Goal: Information Seeking & Learning: Learn about a topic

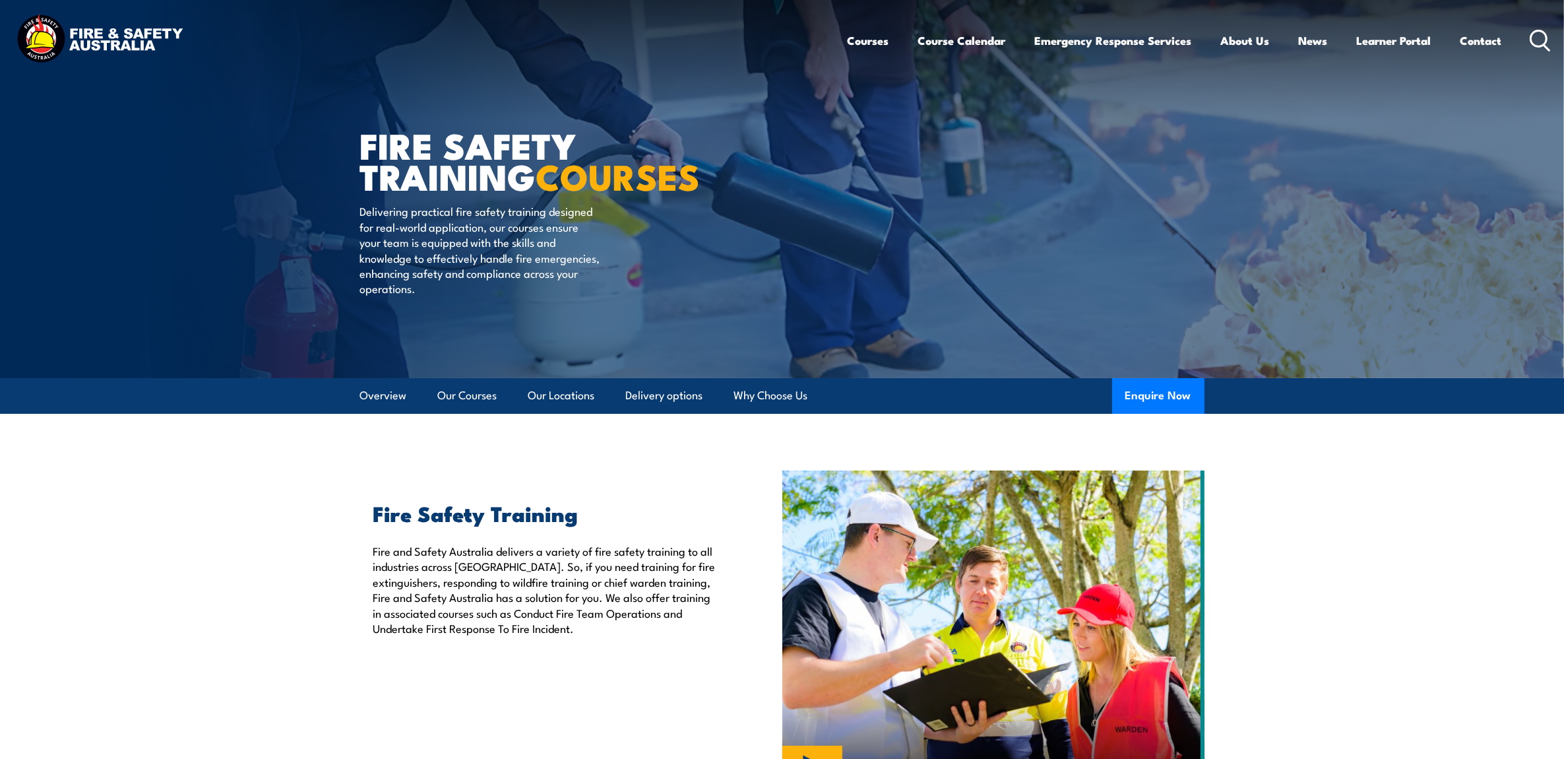
drag, startPoint x: 1318, startPoint y: 566, endPoint x: 884, endPoint y: 465, distance: 445.7
click at [1251, 561] on section "Fire Safety Training Fire and Safety [GEOGRAPHIC_DATA] delivers a variety of fi…" at bounding box center [782, 628] width 1564 height 317
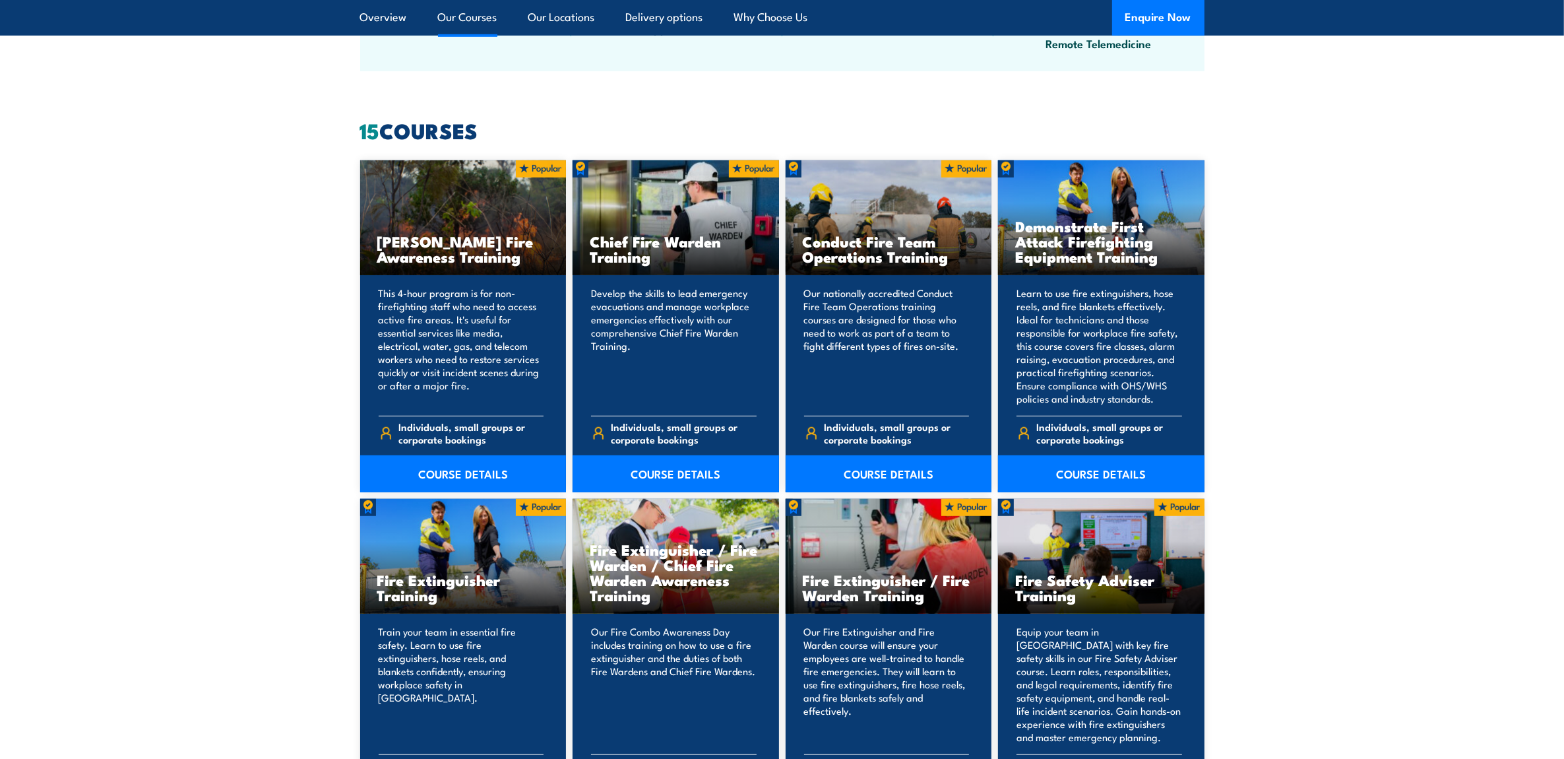
scroll to position [1237, 0]
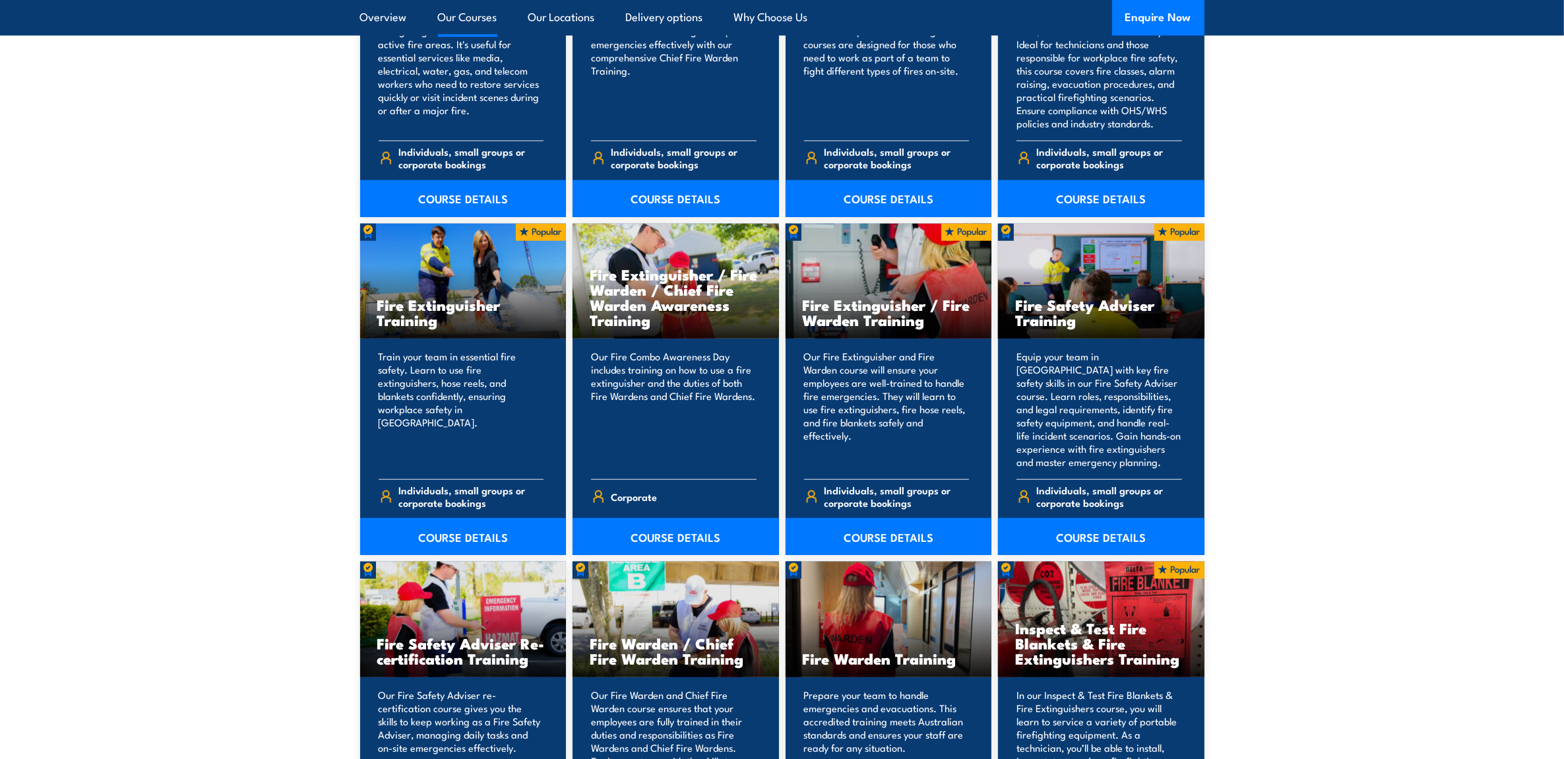
drag, startPoint x: 1317, startPoint y: 505, endPoint x: 1323, endPoint y: 497, distance: 9.9
click at [1251, 501] on section "15 COURSES [PERSON_NAME] Fire Awareness Training" at bounding box center [782, 535] width 1564 height 1379
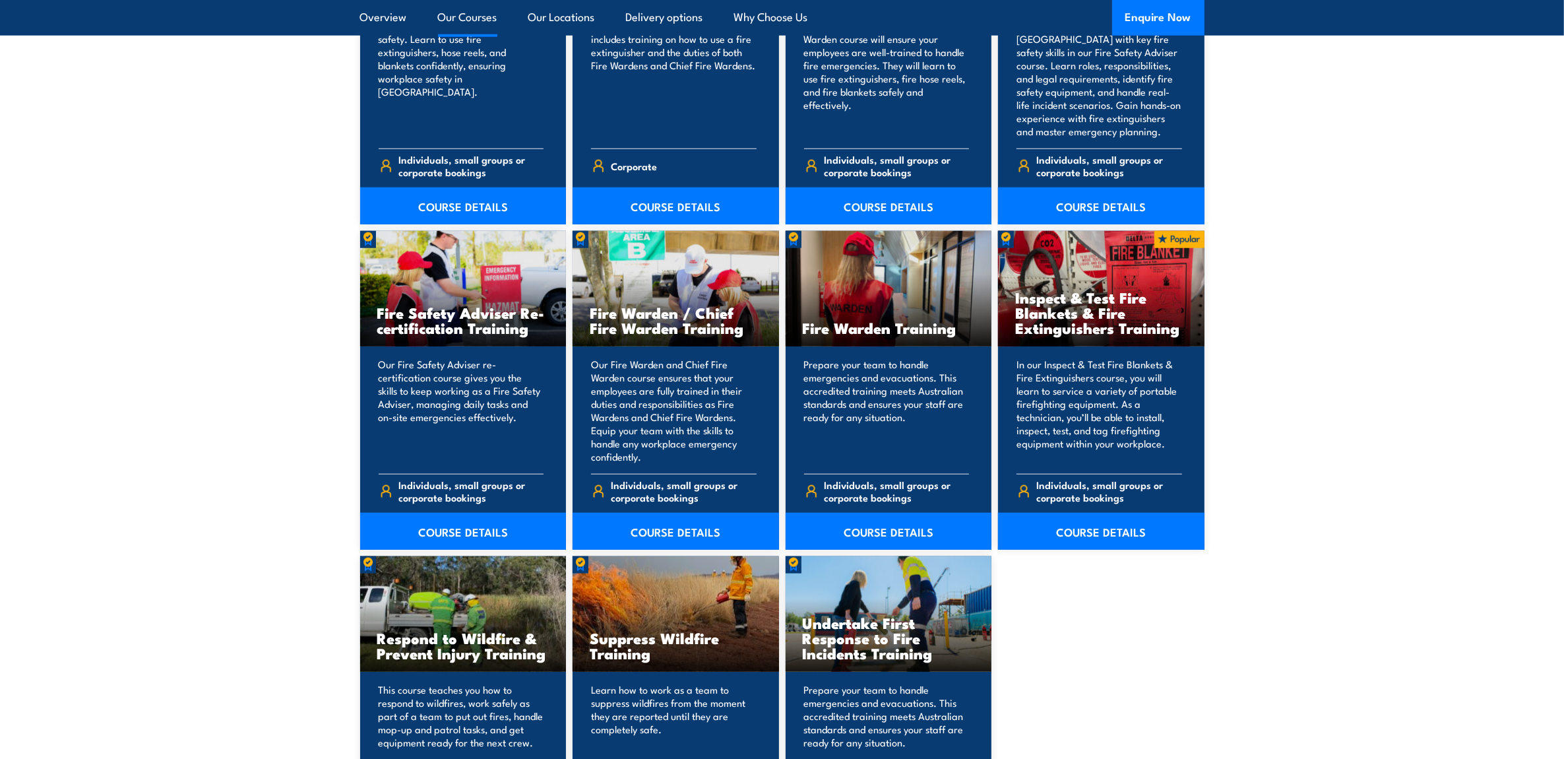
scroll to position [1374, 0]
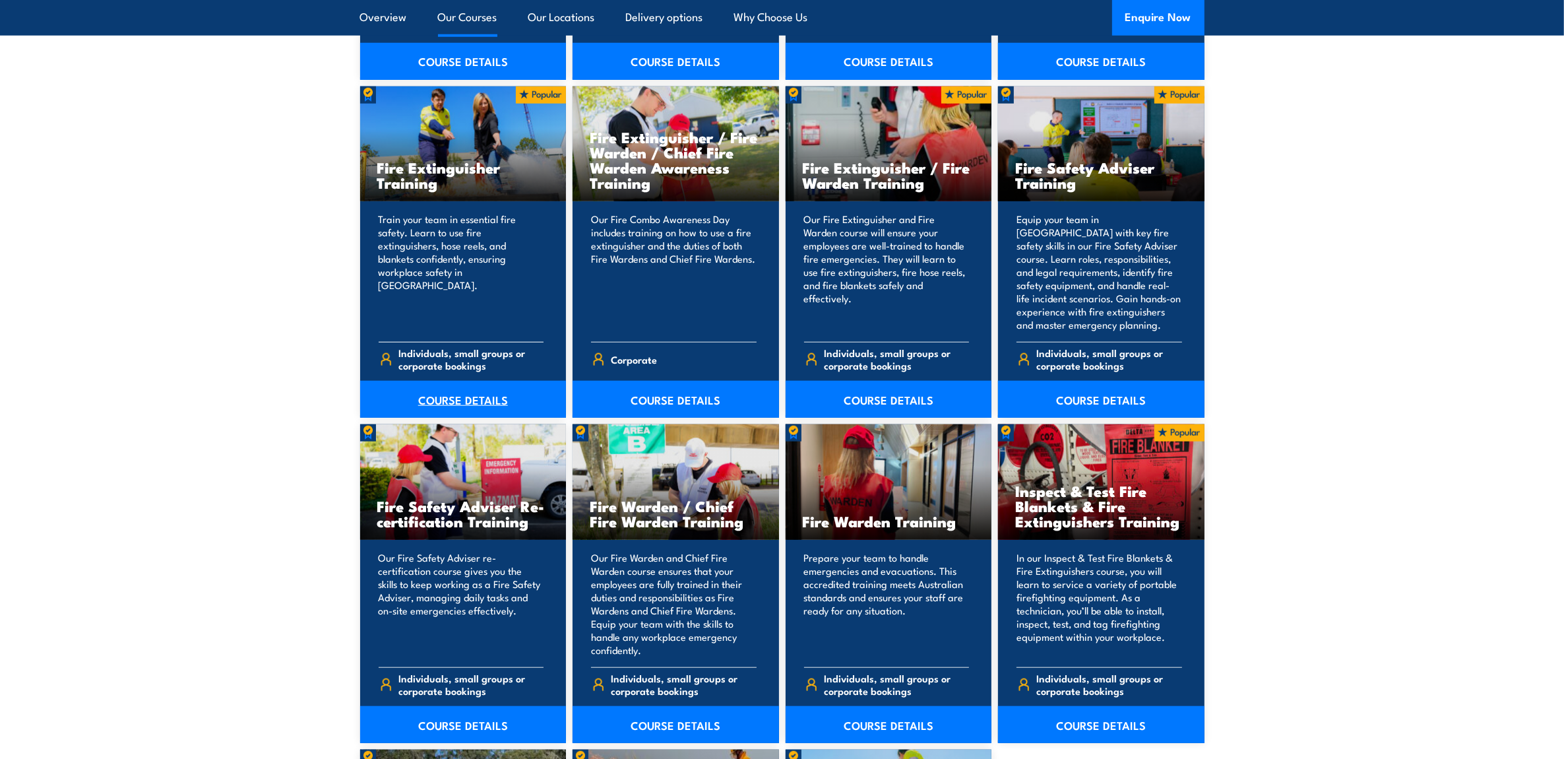
click at [460, 394] on link "COURSE DETAILS" at bounding box center [463, 399] width 206 height 37
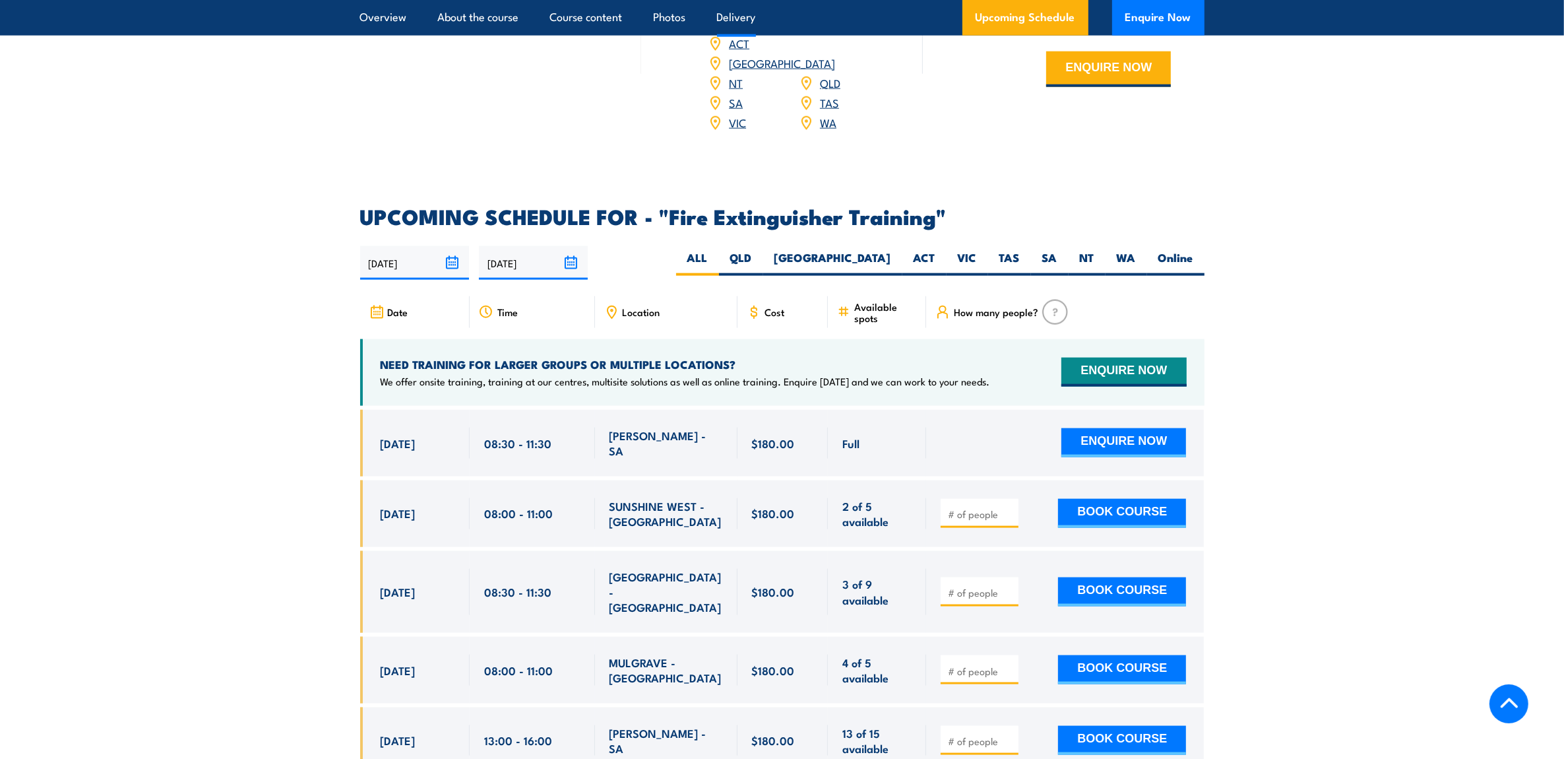
scroll to position [2062, 0]
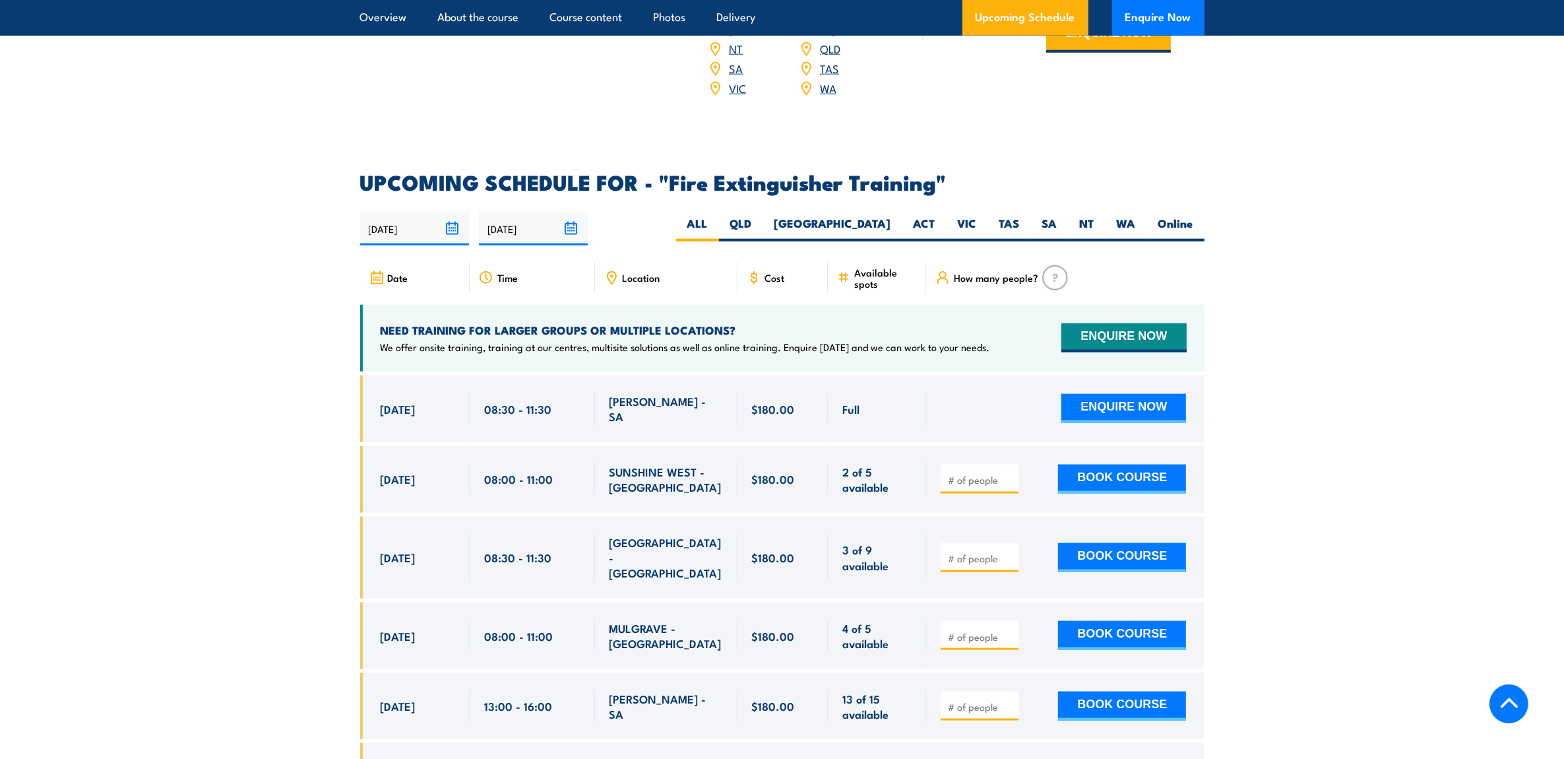
drag, startPoint x: 1387, startPoint y: 149, endPoint x: 1413, endPoint y: 106, distance: 50.6
